Goal: Task Accomplishment & Management: Manage account settings

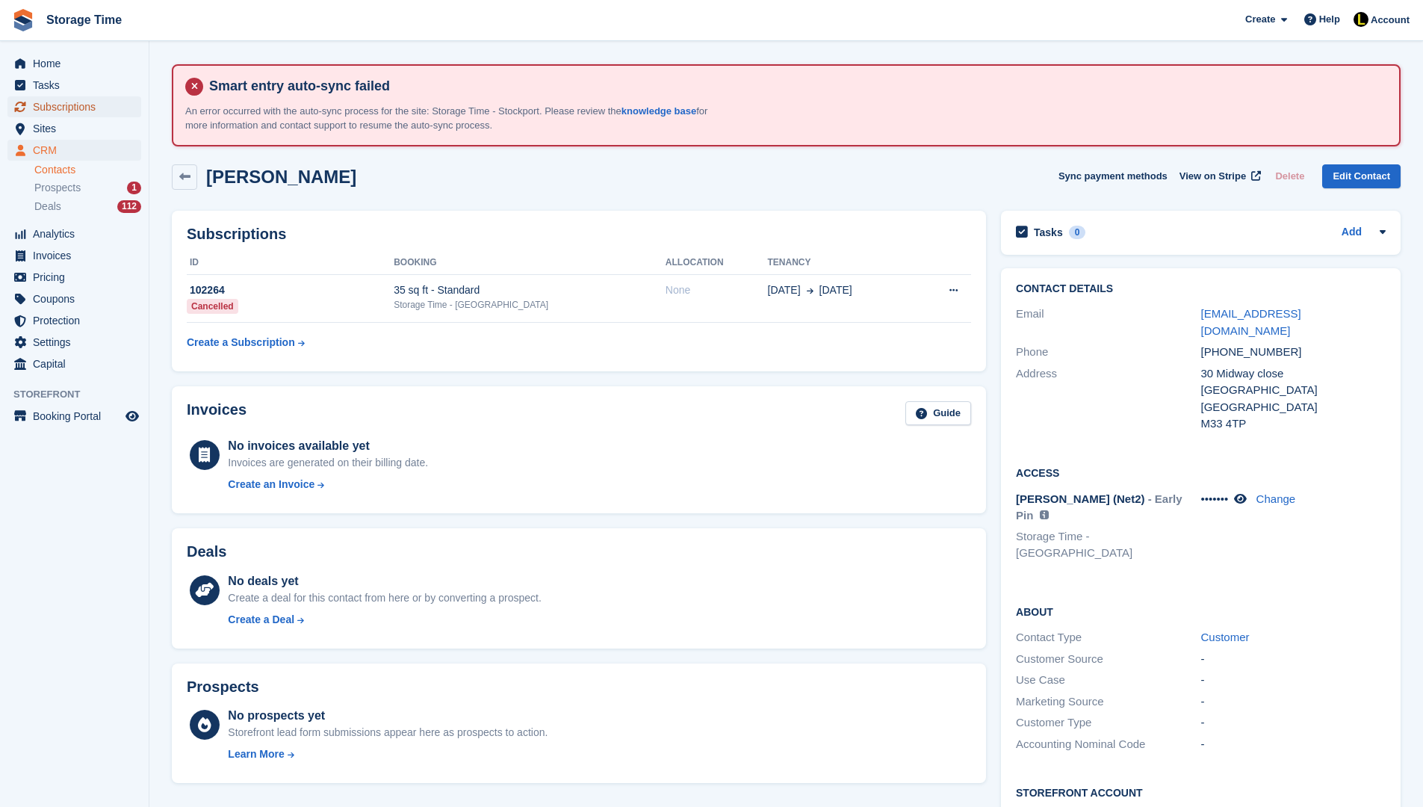
click at [94, 107] on span "Subscriptions" at bounding box center [78, 106] width 90 height 21
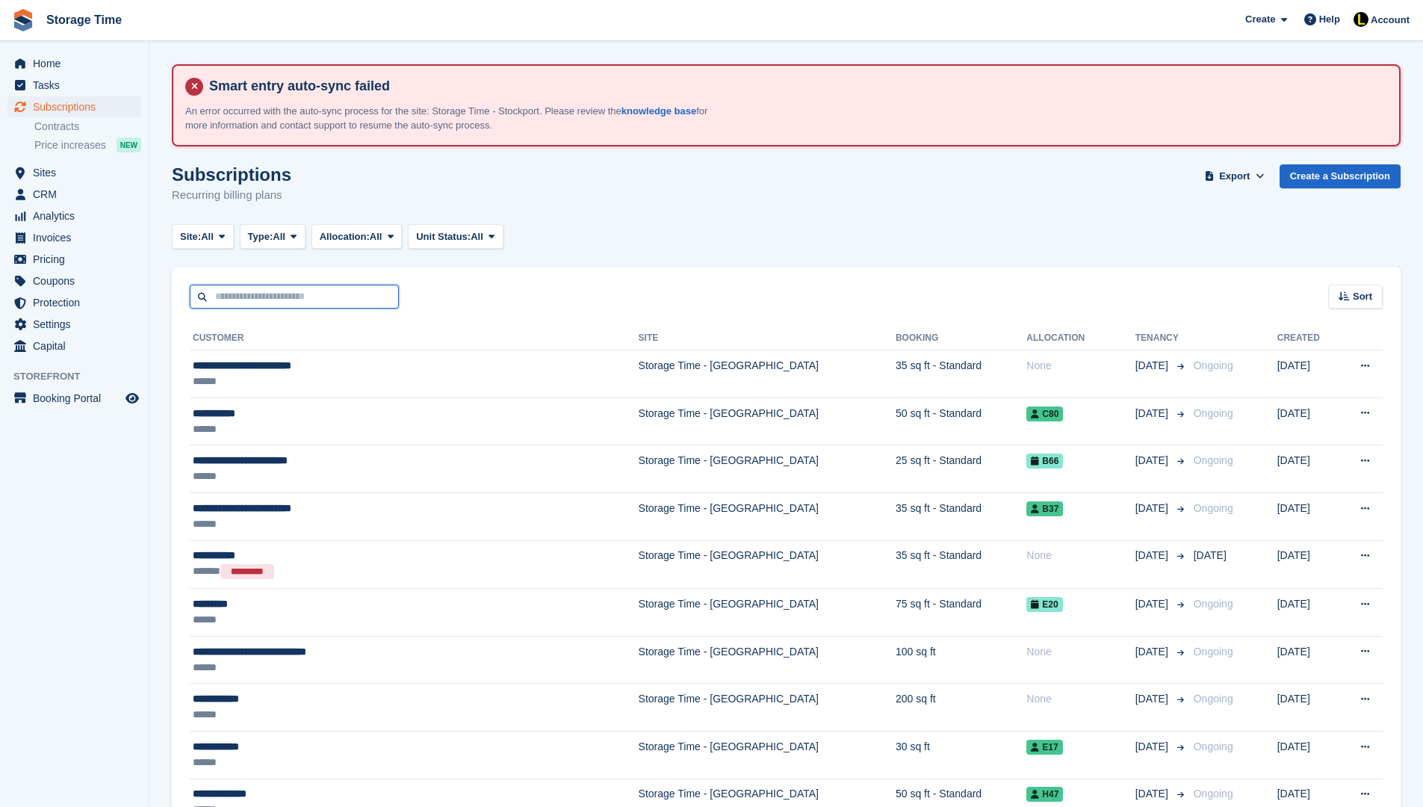
click at [279, 288] on input "text" at bounding box center [294, 297] width 209 height 25
type input "*******"
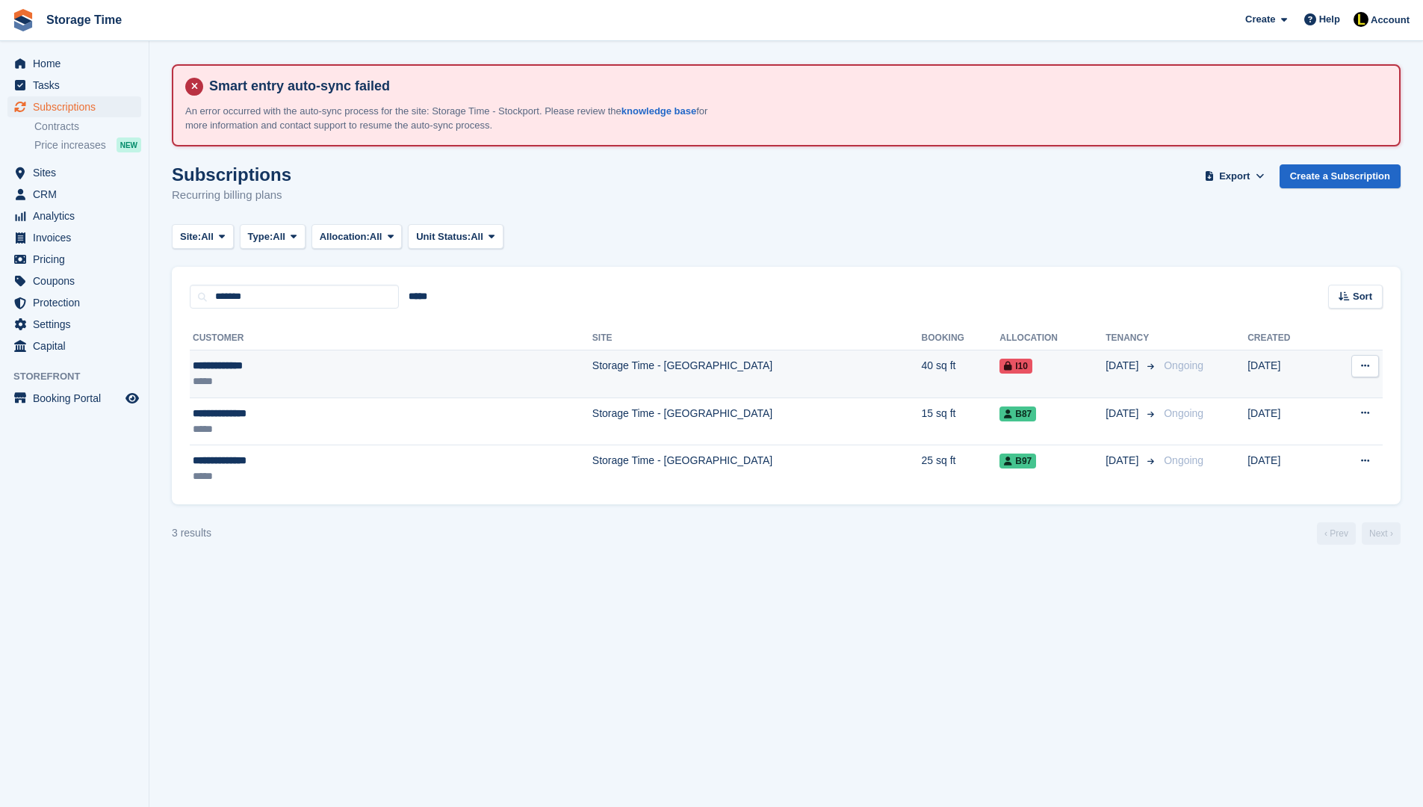
click at [360, 368] on div "**********" at bounding box center [301, 366] width 217 height 16
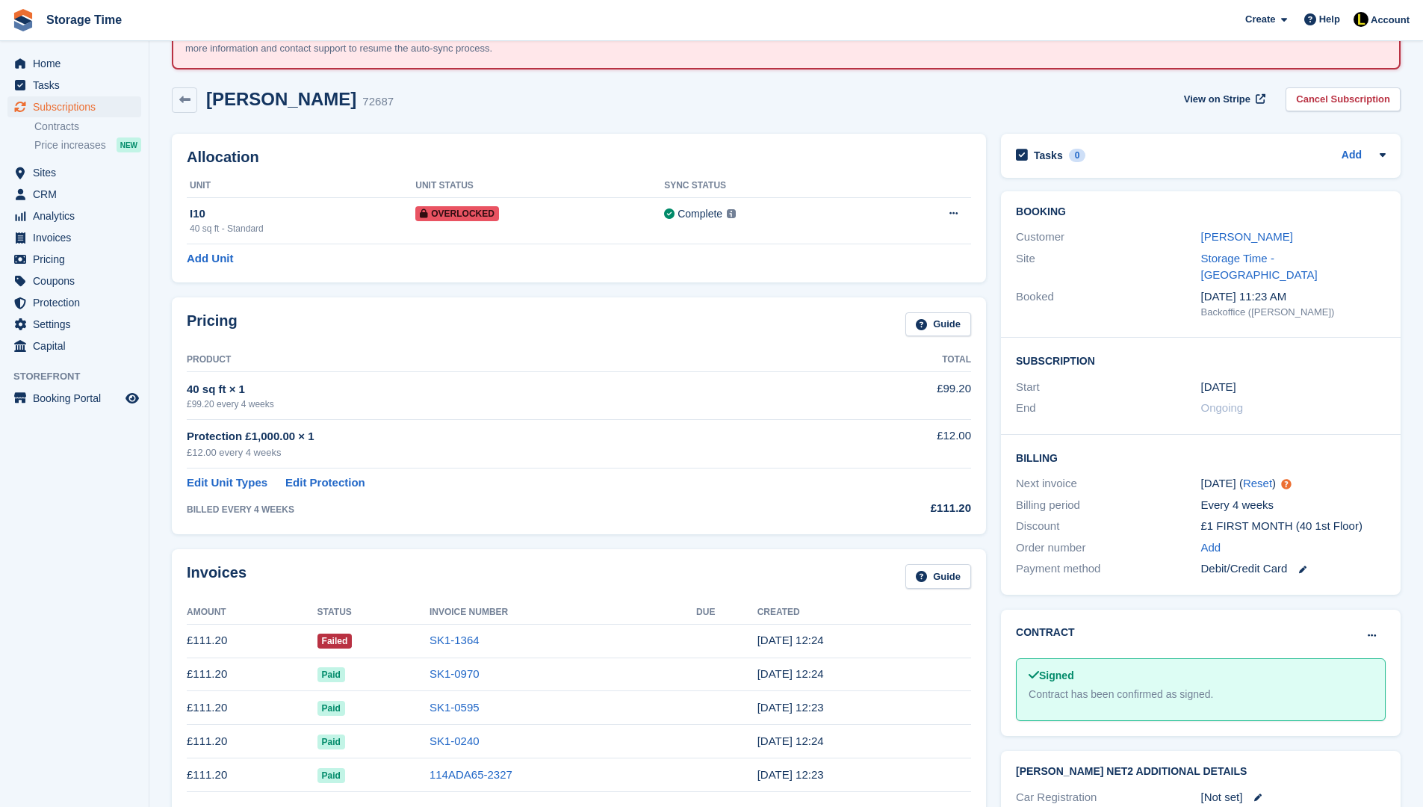
scroll to position [90, 0]
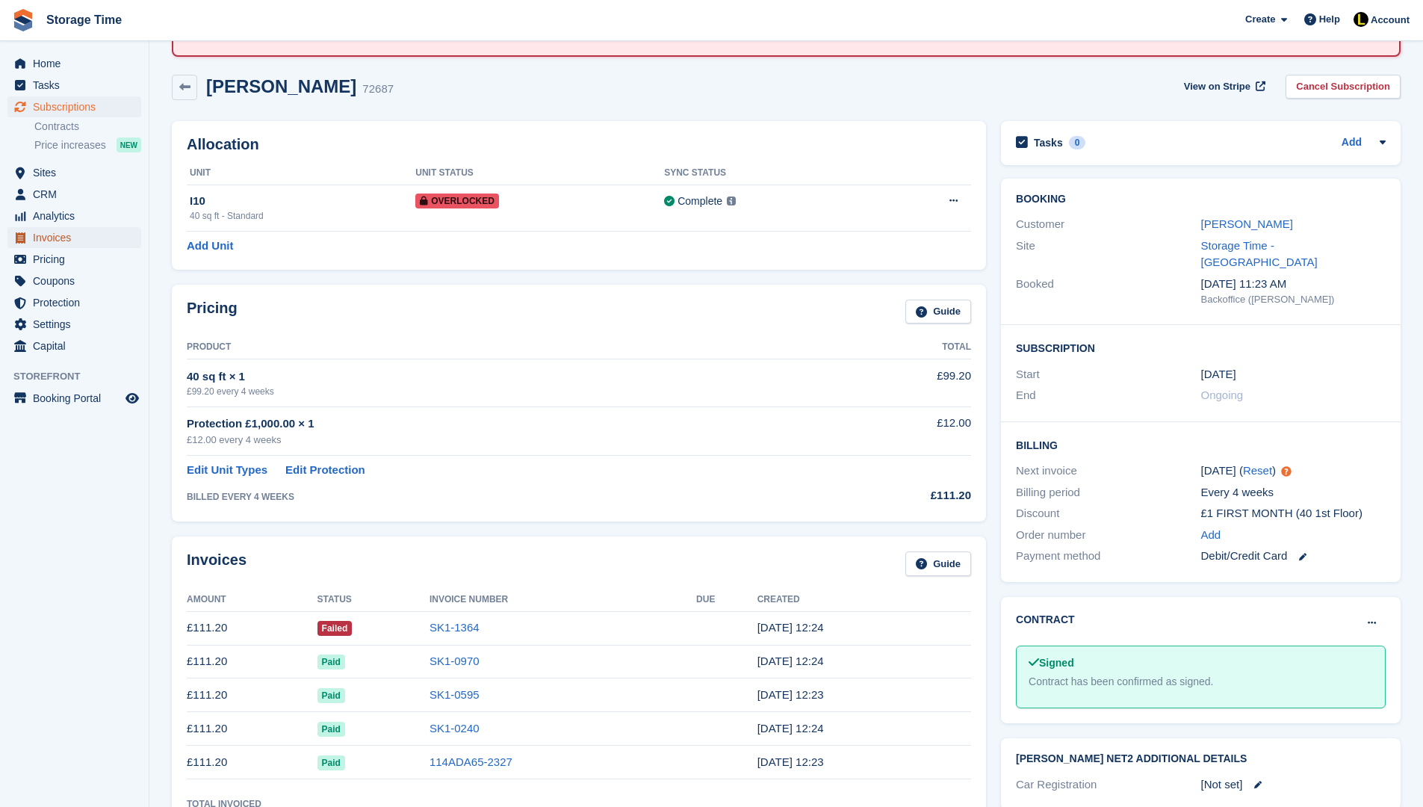
click at [93, 235] on span "Invoices" at bounding box center [78, 237] width 90 height 21
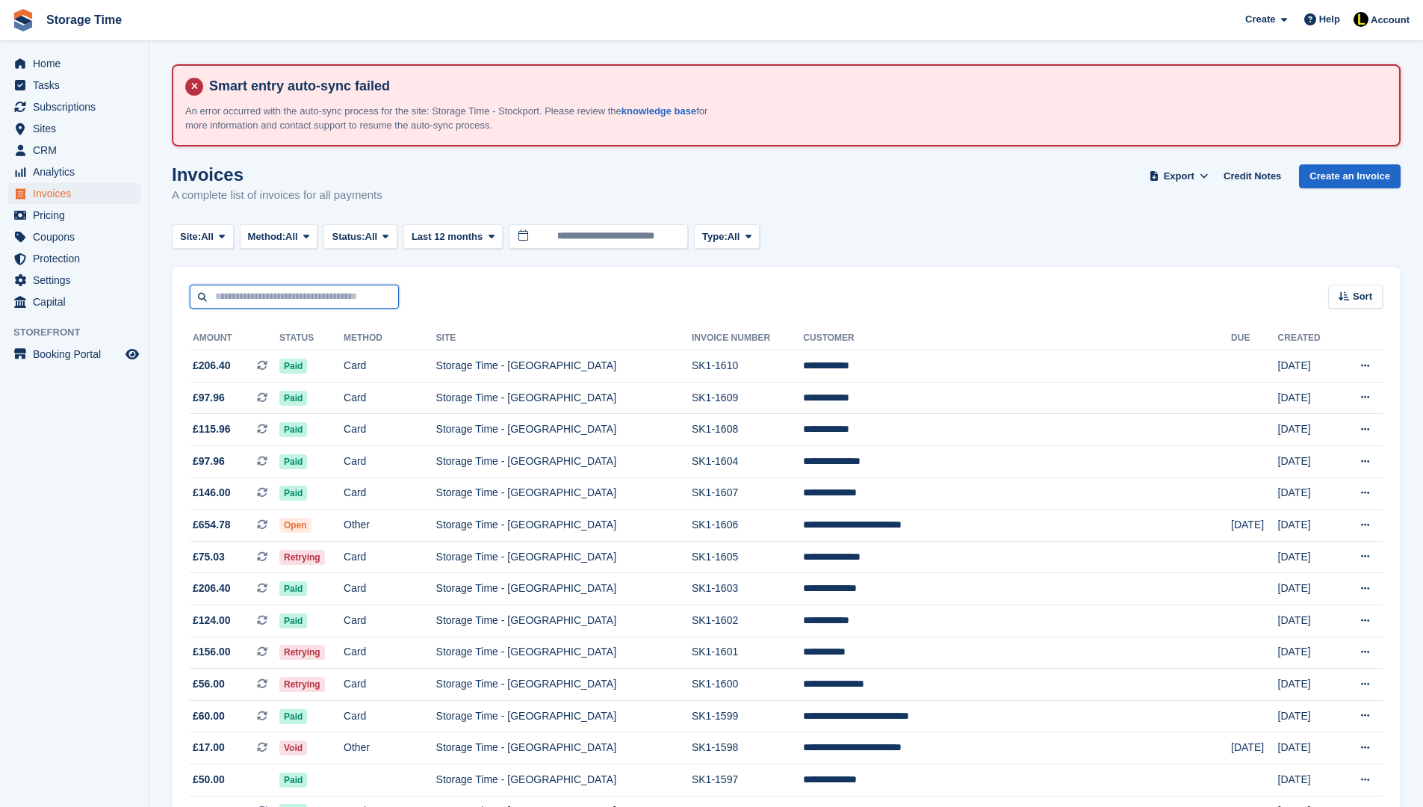
click at [273, 296] on input "text" at bounding box center [294, 297] width 209 height 25
type input "*******"
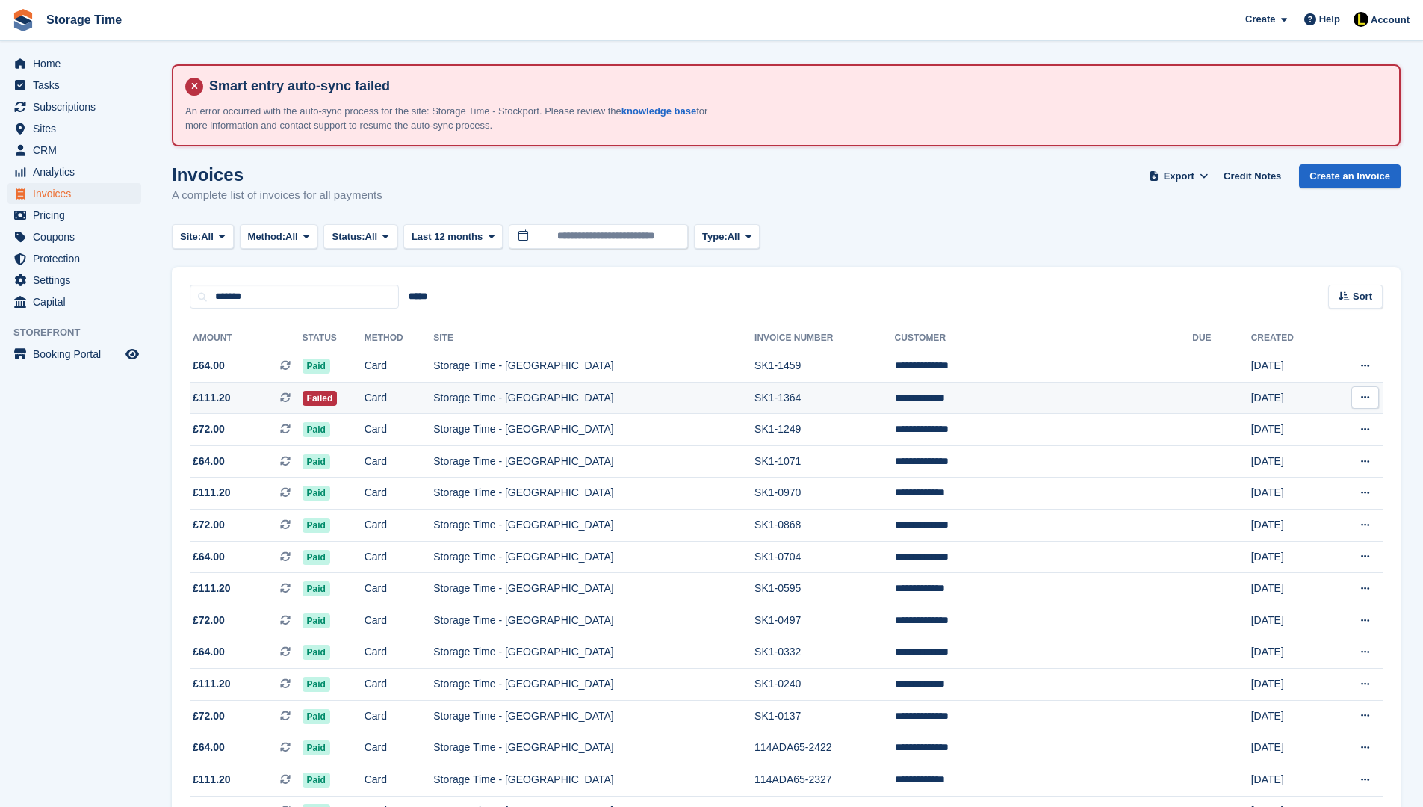
click at [434, 402] on td "Card" at bounding box center [399, 398] width 69 height 32
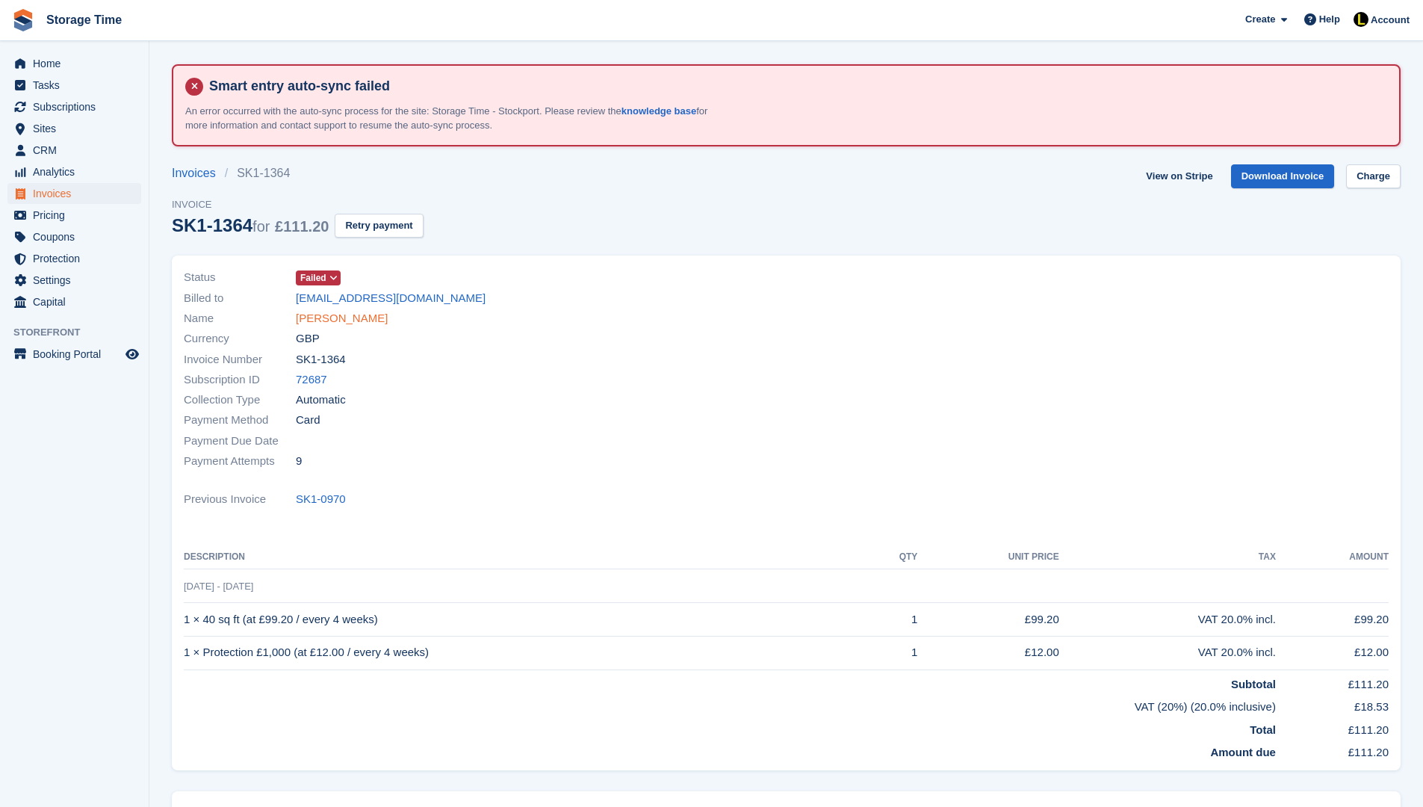
click at [365, 319] on link "[PERSON_NAME]" at bounding box center [342, 318] width 92 height 17
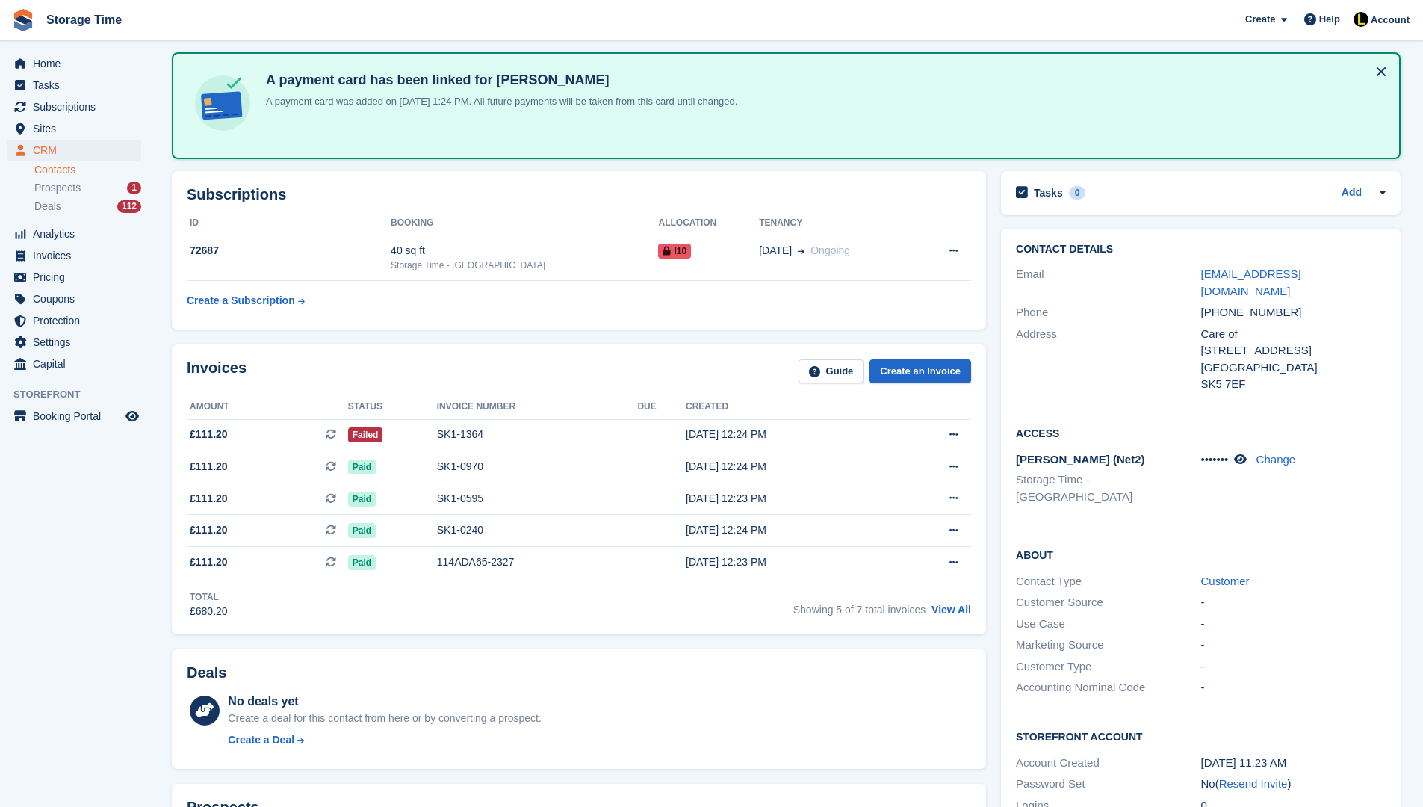
scroll to position [209, 0]
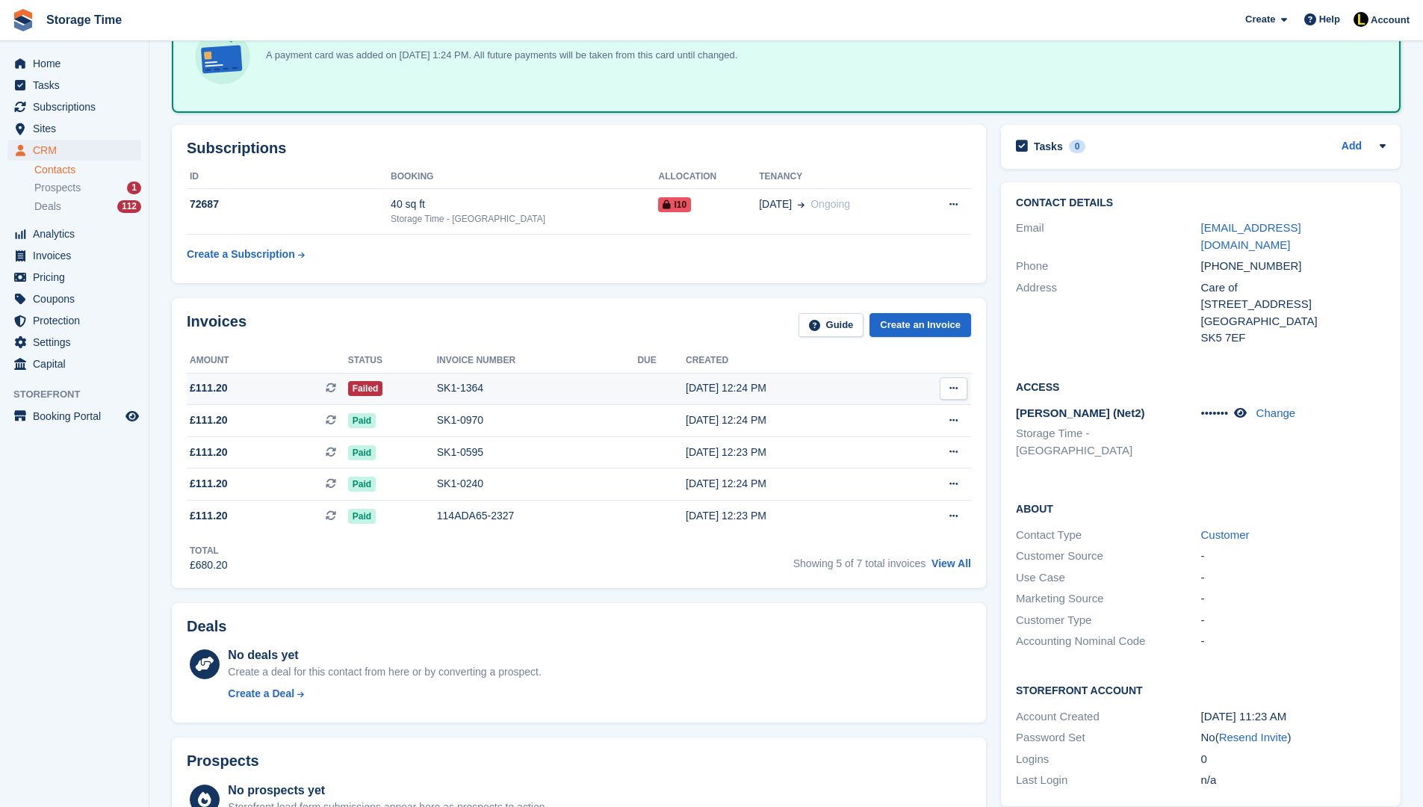
click at [813, 376] on td "01 Aug, 12:24 PM" at bounding box center [788, 389] width 205 height 32
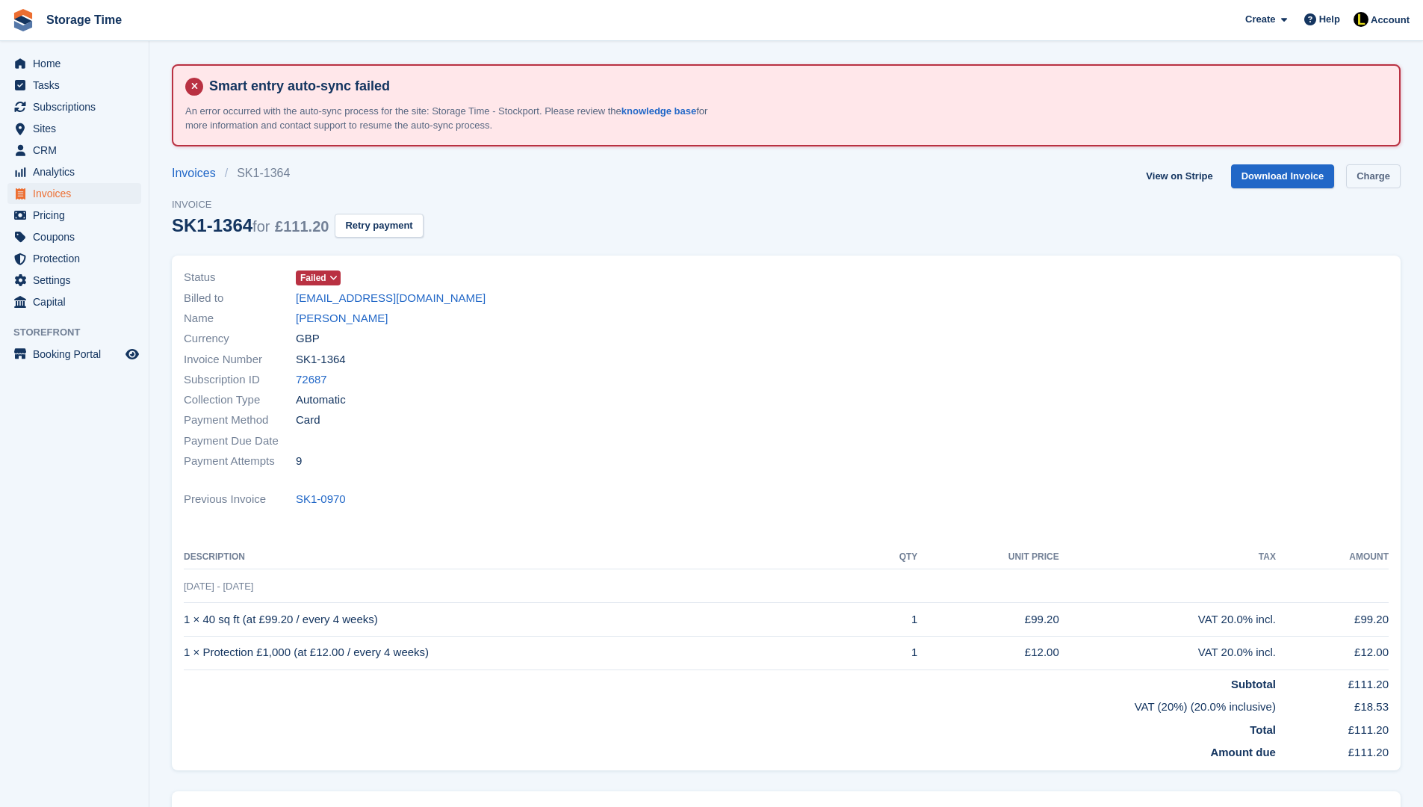
click at [1371, 168] on link "Charge" at bounding box center [1373, 176] width 55 height 25
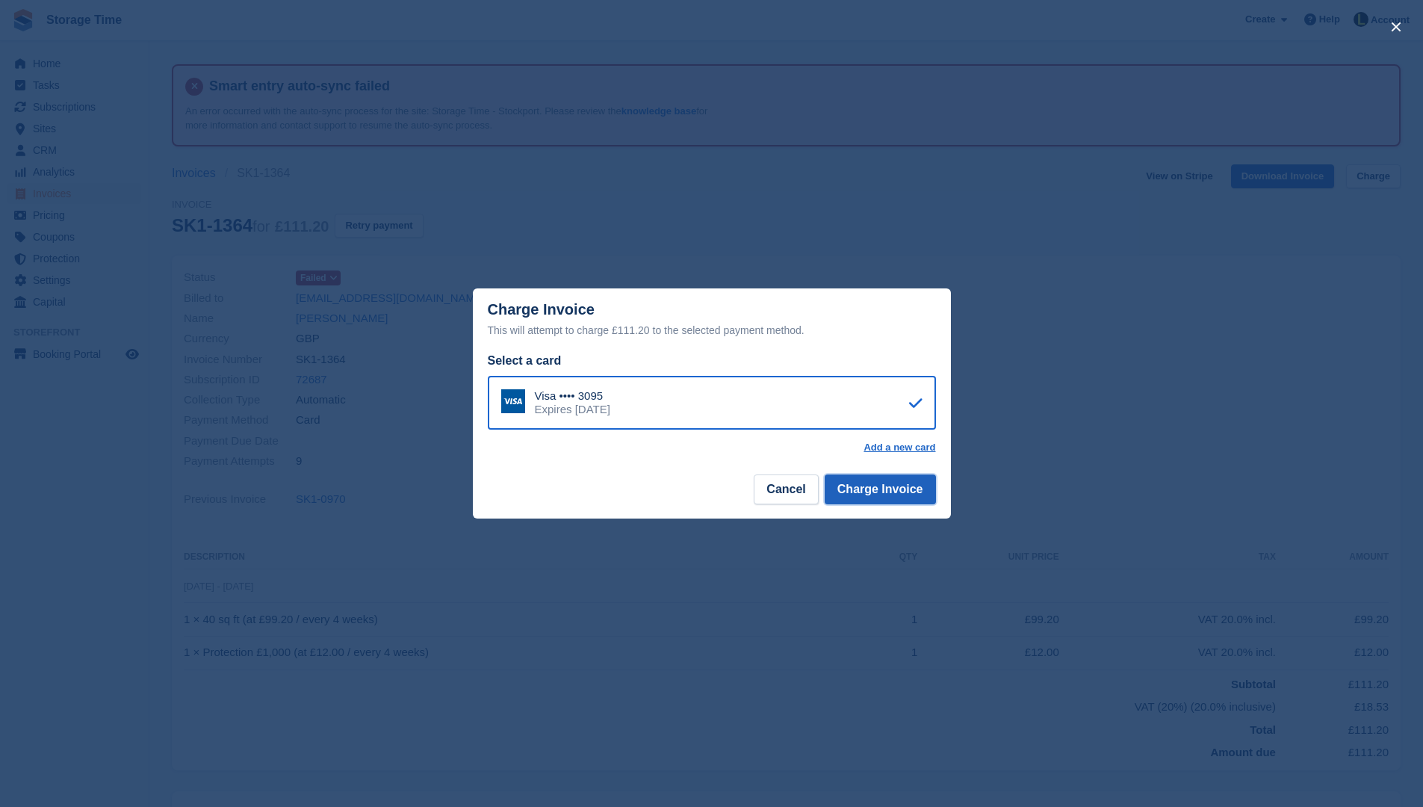
click at [891, 486] on button "Charge Invoice" at bounding box center [880, 489] width 111 height 30
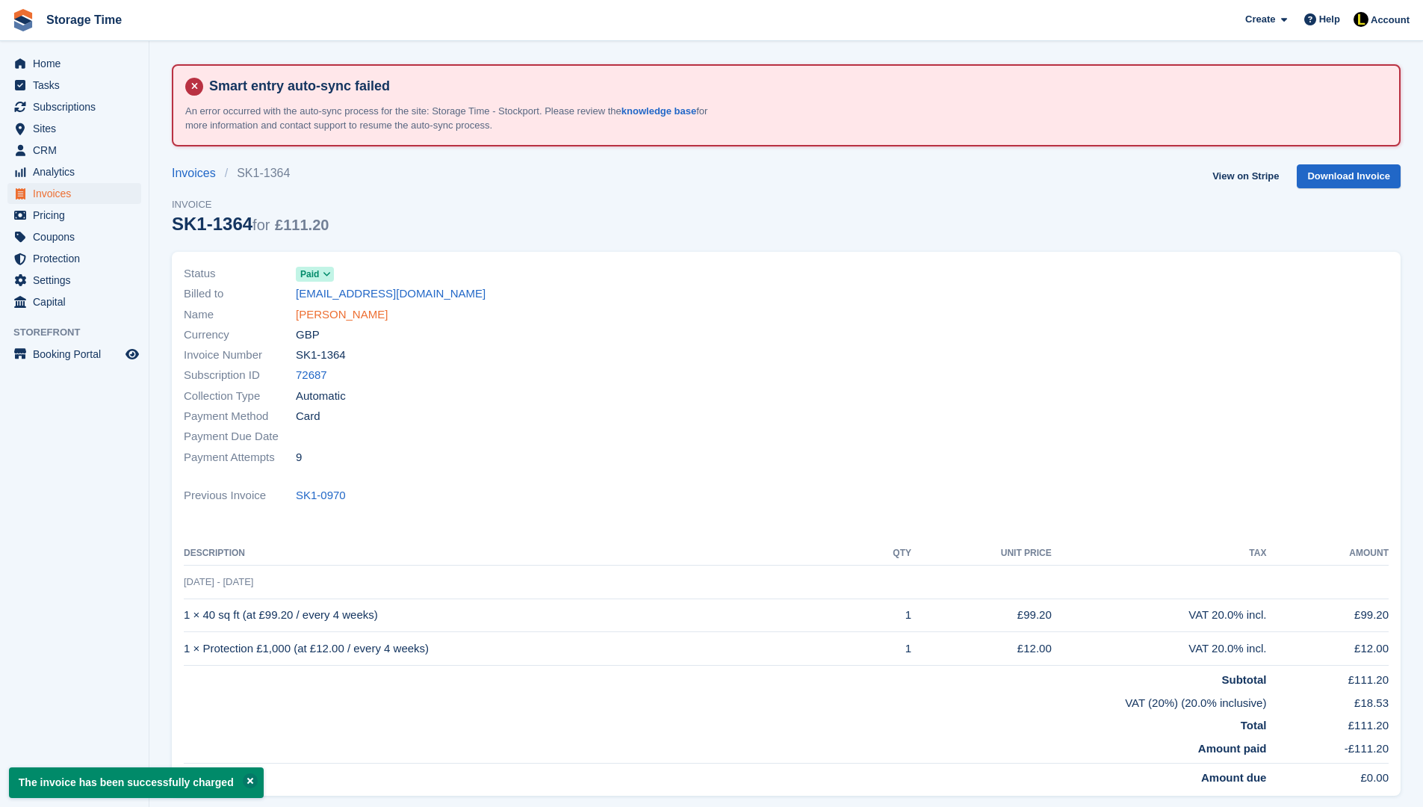
click at [327, 318] on link "[PERSON_NAME]" at bounding box center [342, 314] width 92 height 17
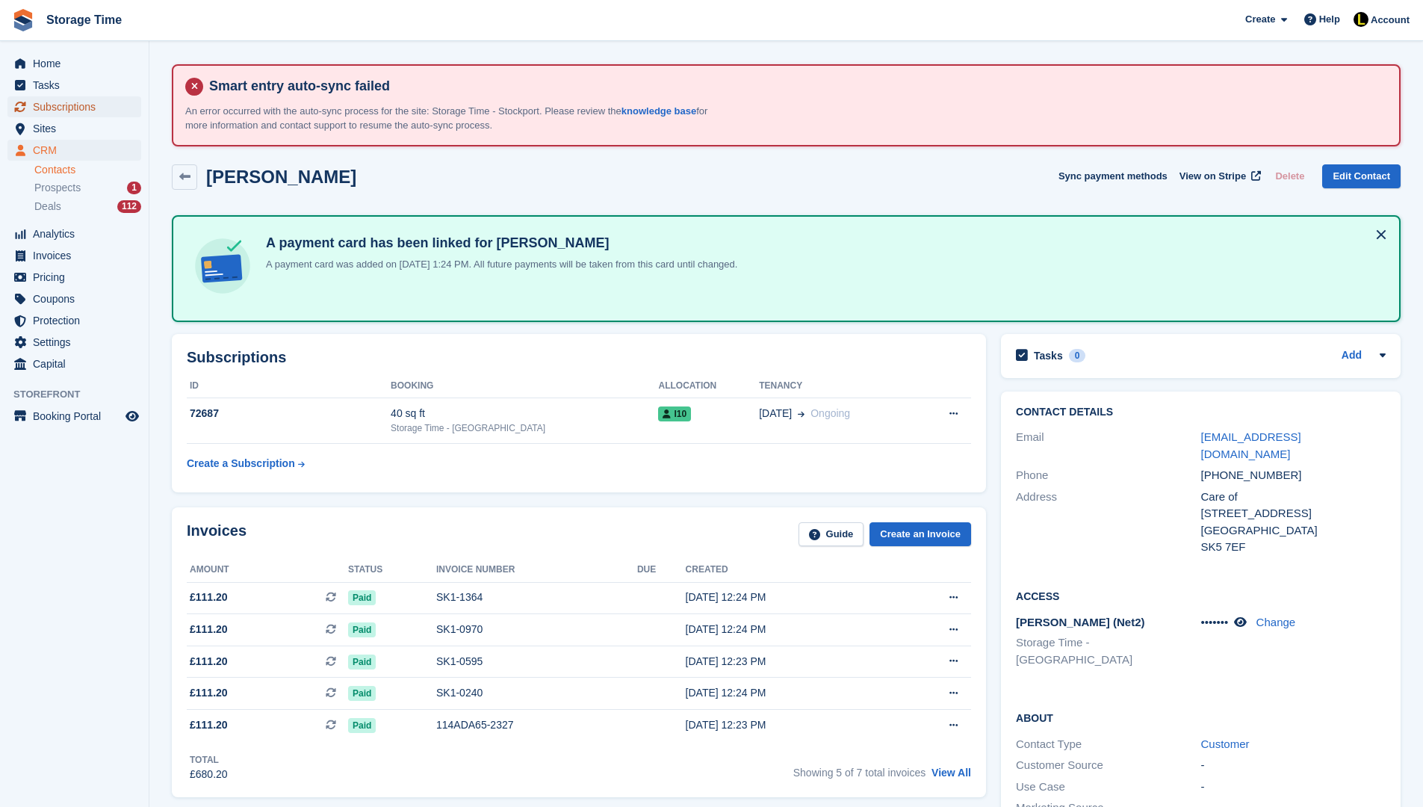
click at [81, 108] on span "Subscriptions" at bounding box center [78, 106] width 90 height 21
